Goal: Task Accomplishment & Management: Manage account settings

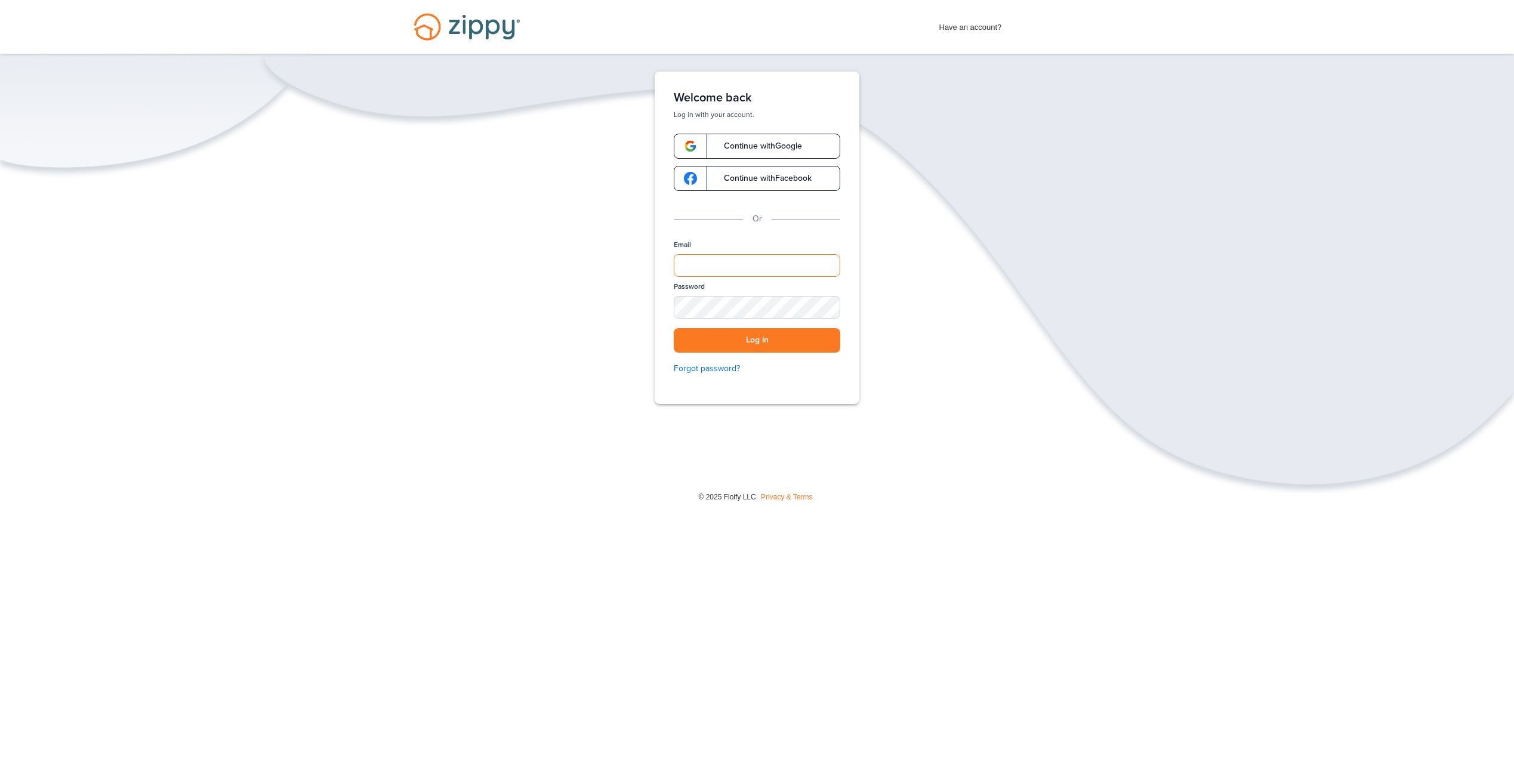
click at [726, 261] on input "Email" at bounding box center [757, 266] width 167 height 23
type input "**********"
click at [824, 308] on div "SHOW" at bounding box center [825, 309] width 27 height 11
click at [785, 342] on button "Log in" at bounding box center [757, 340] width 167 height 25
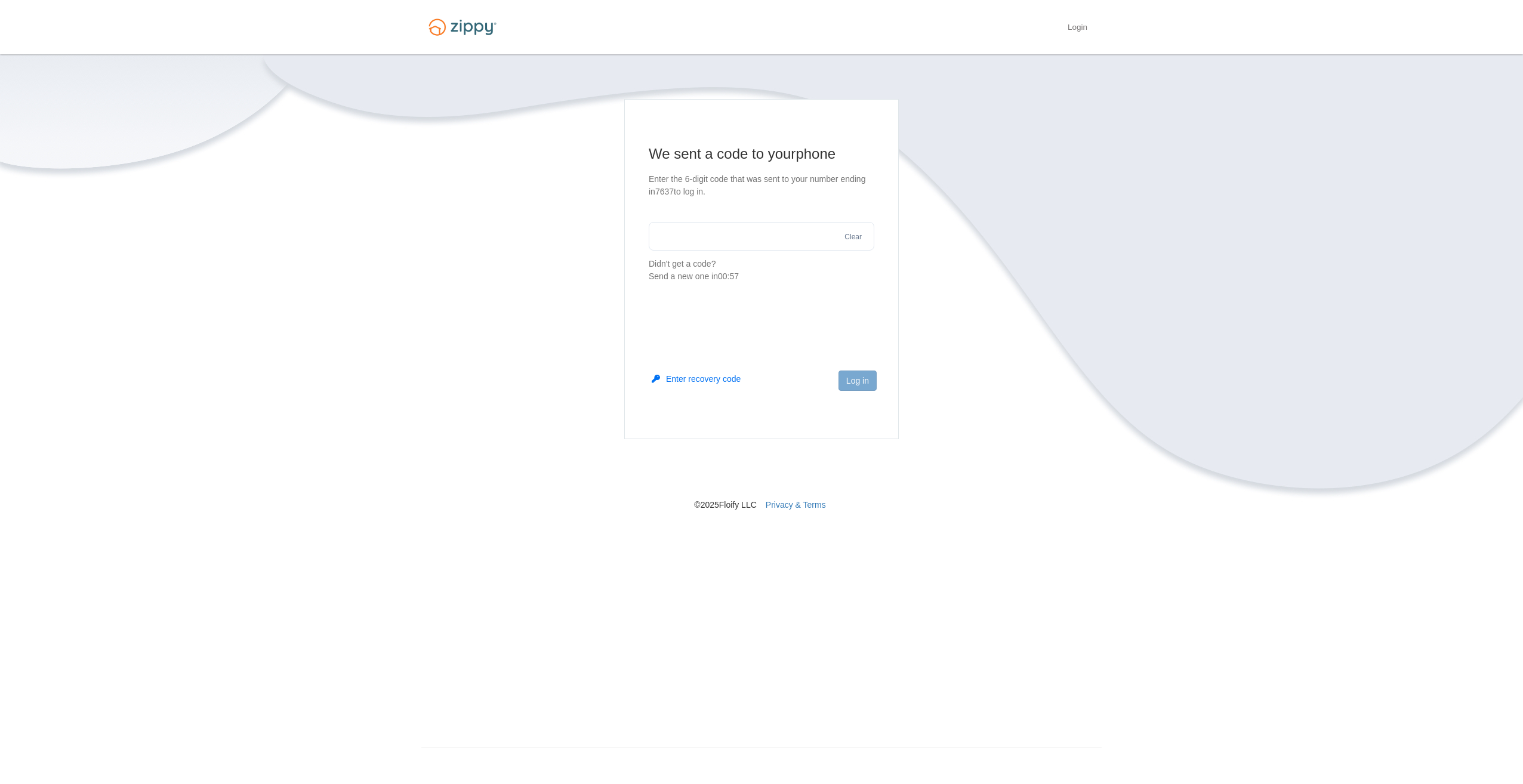
click at [704, 235] on input "text" at bounding box center [762, 236] width 226 height 29
type input "******"
click at [867, 385] on button "Log in" at bounding box center [858, 380] width 38 height 20
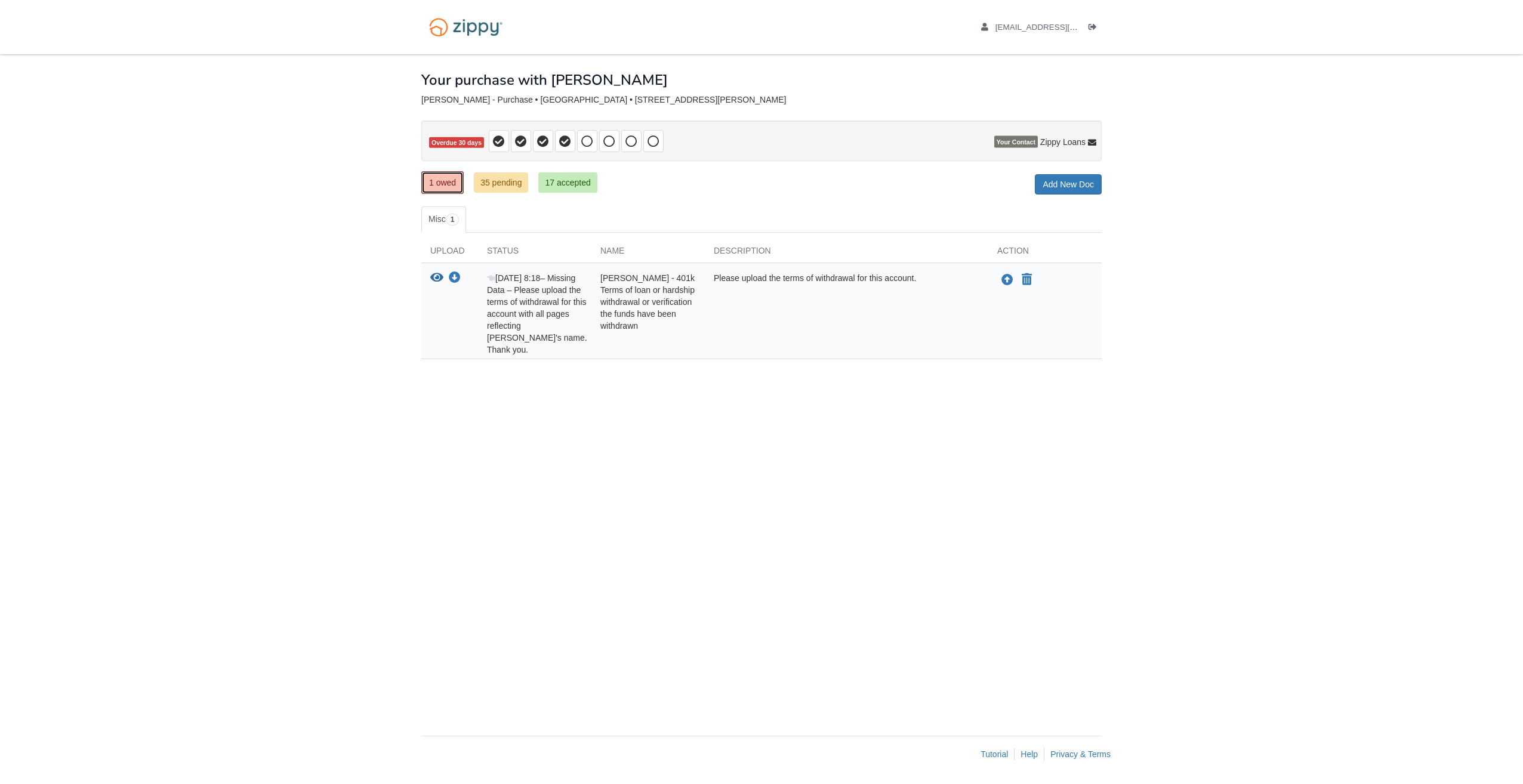
click at [438, 180] on link "1 owed" at bounding box center [442, 183] width 42 height 23
click at [566, 187] on link "17 accepted" at bounding box center [567, 182] width 58 height 20
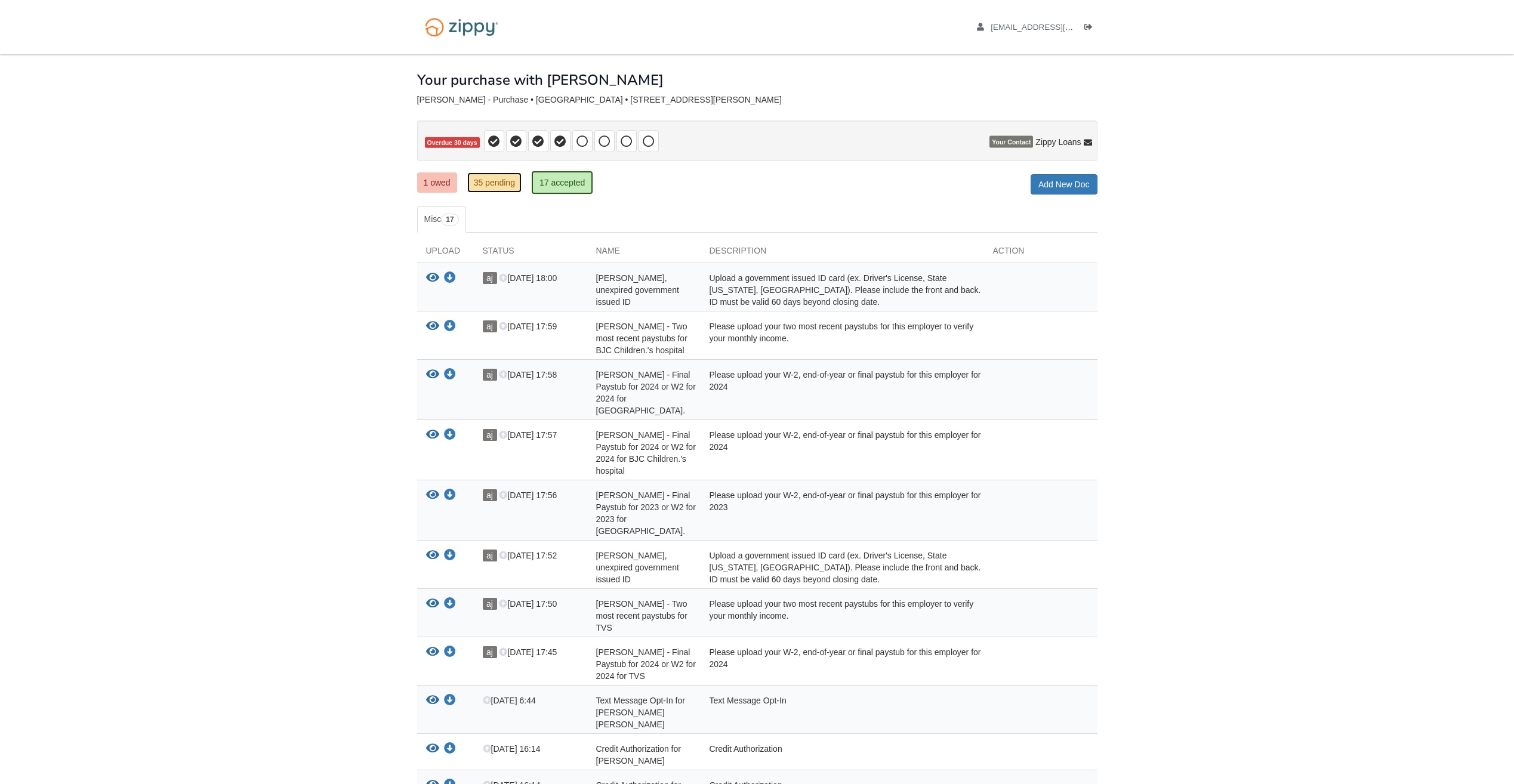
click at [502, 180] on link "35 pending" at bounding box center [494, 182] width 54 height 20
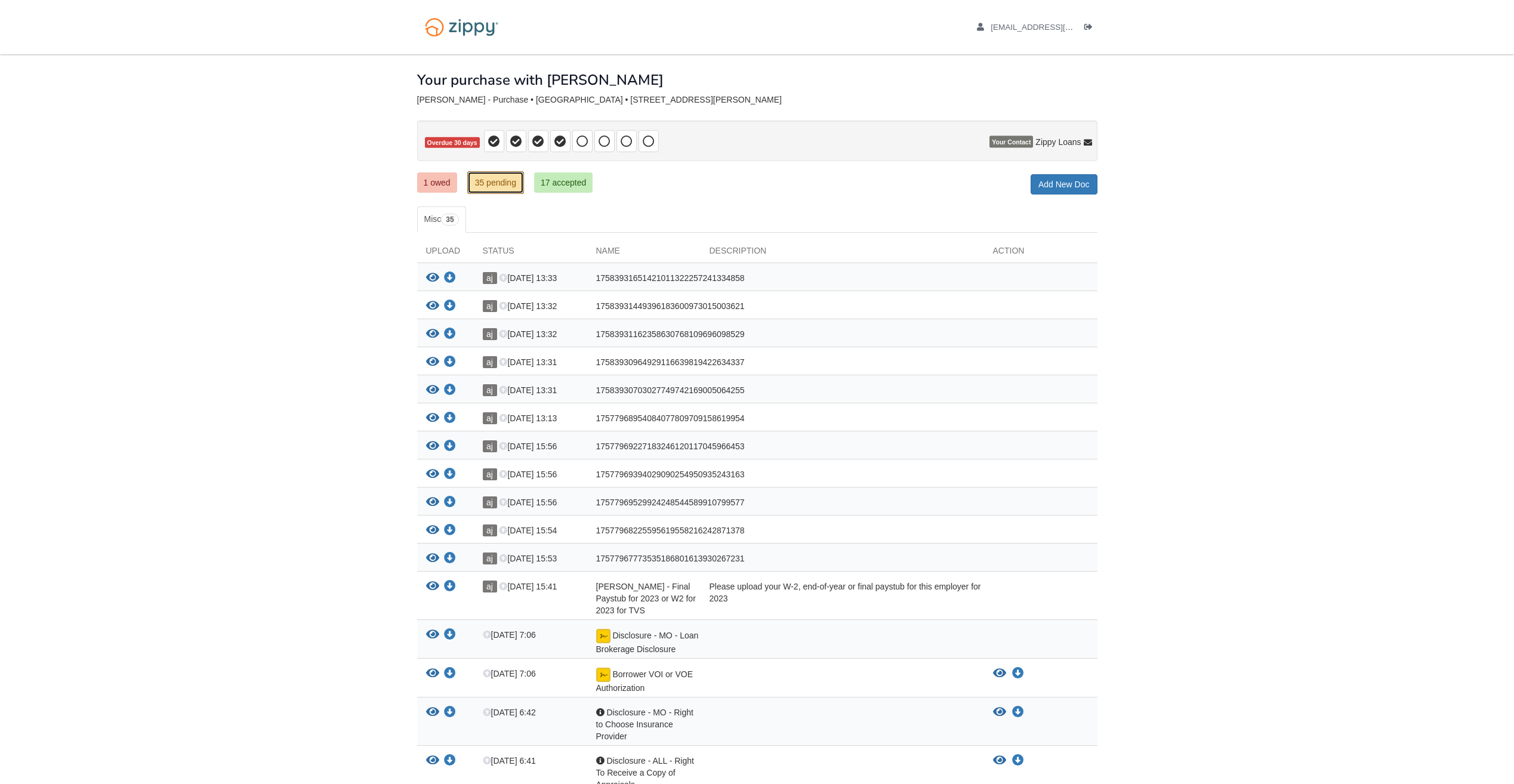
click at [486, 185] on link "35 pending" at bounding box center [495, 183] width 57 height 23
click at [427, 181] on link "1 owed" at bounding box center [437, 182] width 40 height 20
